Goal: Book appointment/travel/reservation

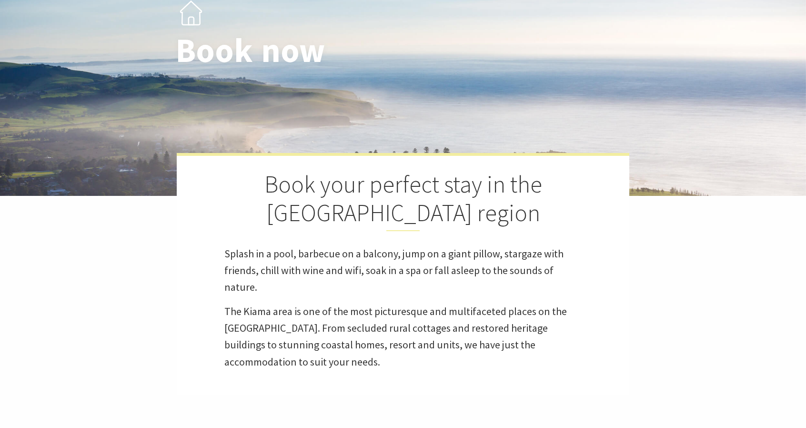
scroll to position [236, 0]
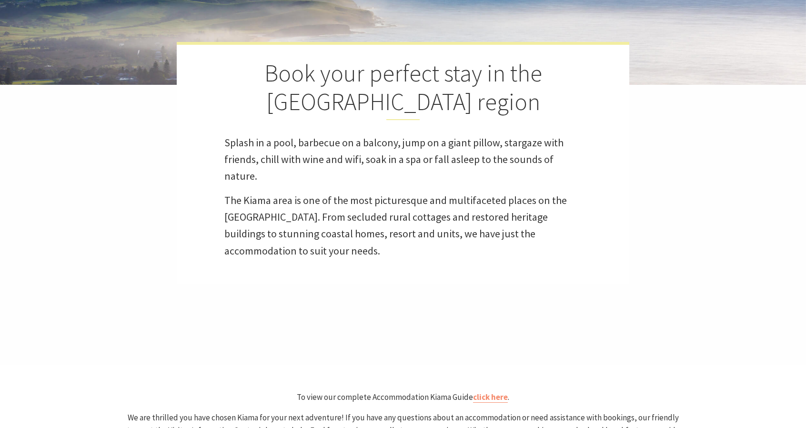
select select "3"
select select "2"
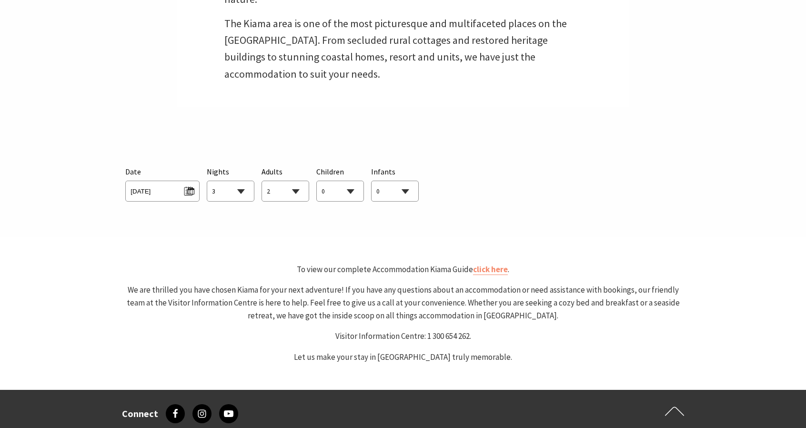
scroll to position [413, 0]
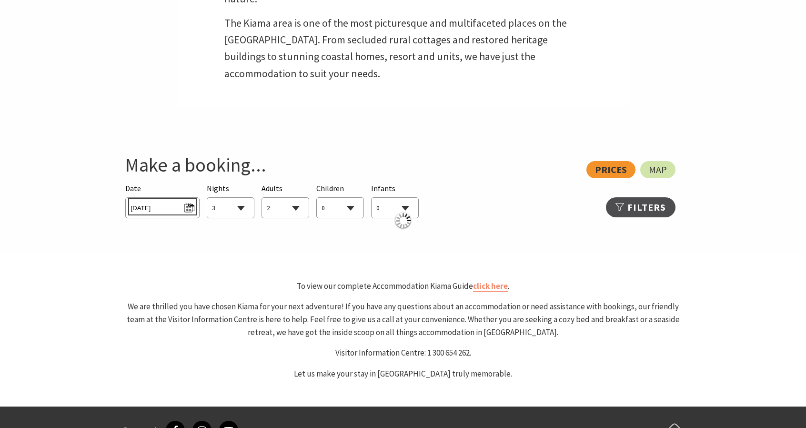
click at [166, 210] on span "[DATE]" at bounding box center [161, 206] width 63 height 13
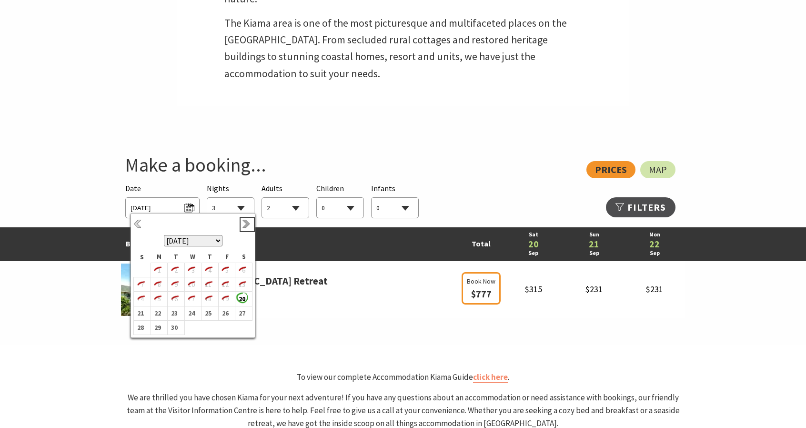
click at [243, 224] on link "Next" at bounding box center [247, 224] width 10 height 10
click at [225, 315] on b "26" at bounding box center [225, 313] width 12 height 12
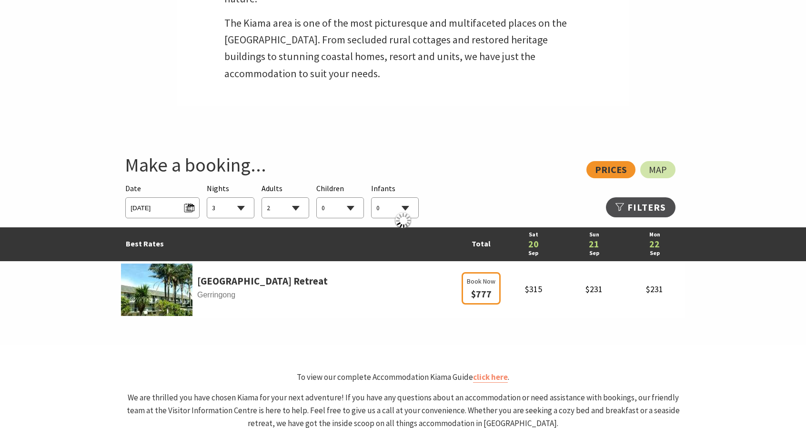
click at [241, 207] on select "1 2 3 4 5 6 7 8 9 10 11 12 13 14 15 16 17 18 19 20 21 22 23 24 25 26 27 28 29 30" at bounding box center [230, 208] width 47 height 21
select select "1"
click at [207, 198] on select "1 2 3 4 5 6 7 8 9 10 11 12 13 14 15 16 17 18 19 20 21 22 23 24 25 26 27 28 29 30" at bounding box center [230, 208] width 47 height 21
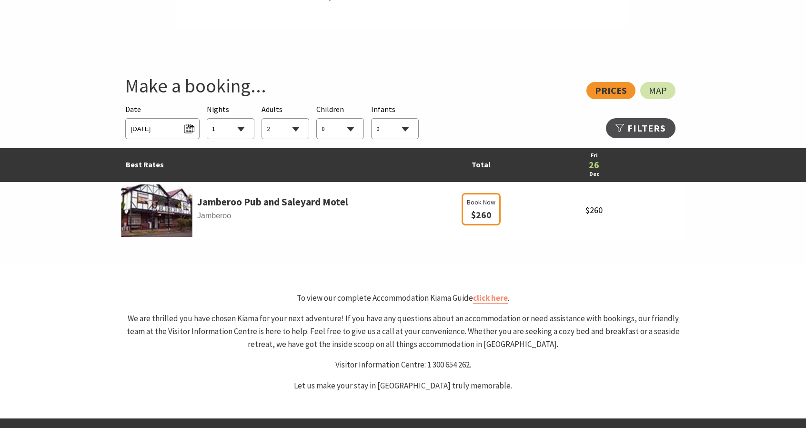
scroll to position [493, 0]
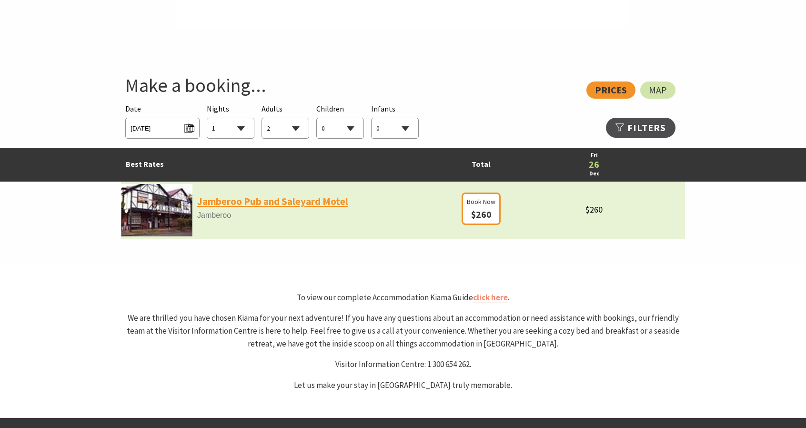
click at [234, 201] on link "Jamberoo Pub and Saleyard Motel" at bounding box center [272, 201] width 151 height 16
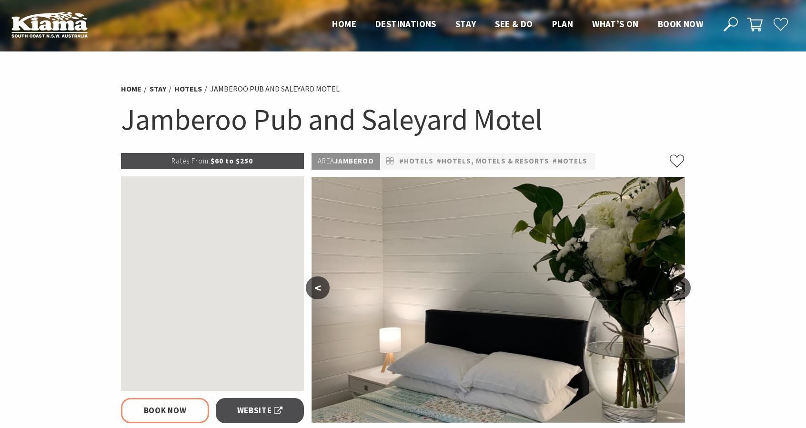
select select "2"
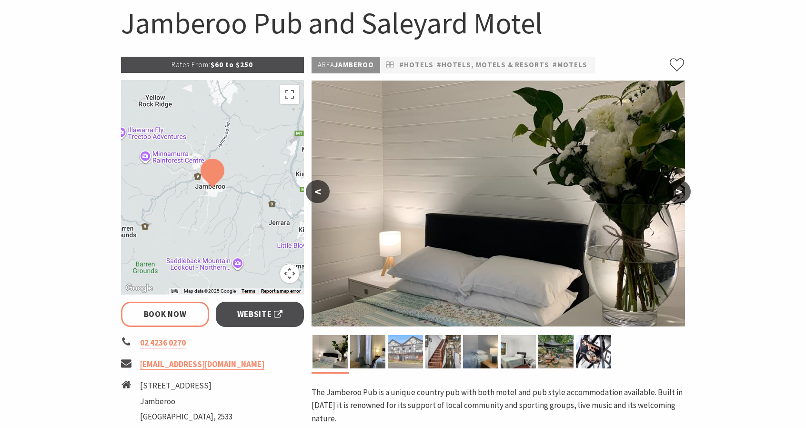
scroll to position [96, 0]
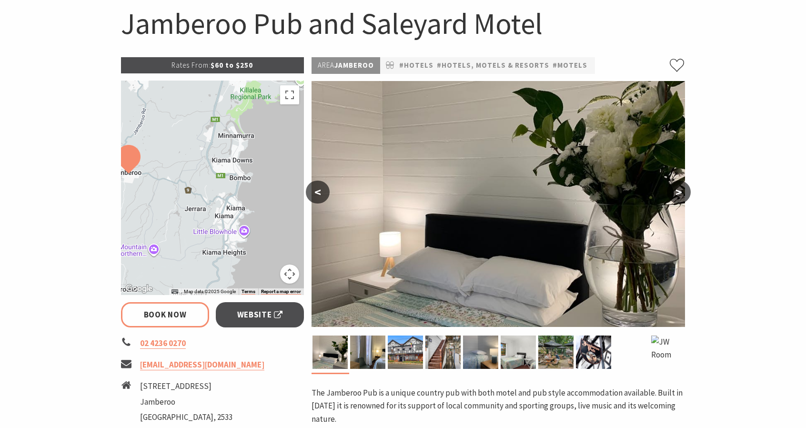
drag, startPoint x: 263, startPoint y: 221, endPoint x: 177, endPoint y: 206, distance: 86.9
click at [177, 206] on div at bounding box center [212, 187] width 183 height 214
